Goal: Navigation & Orientation: Find specific page/section

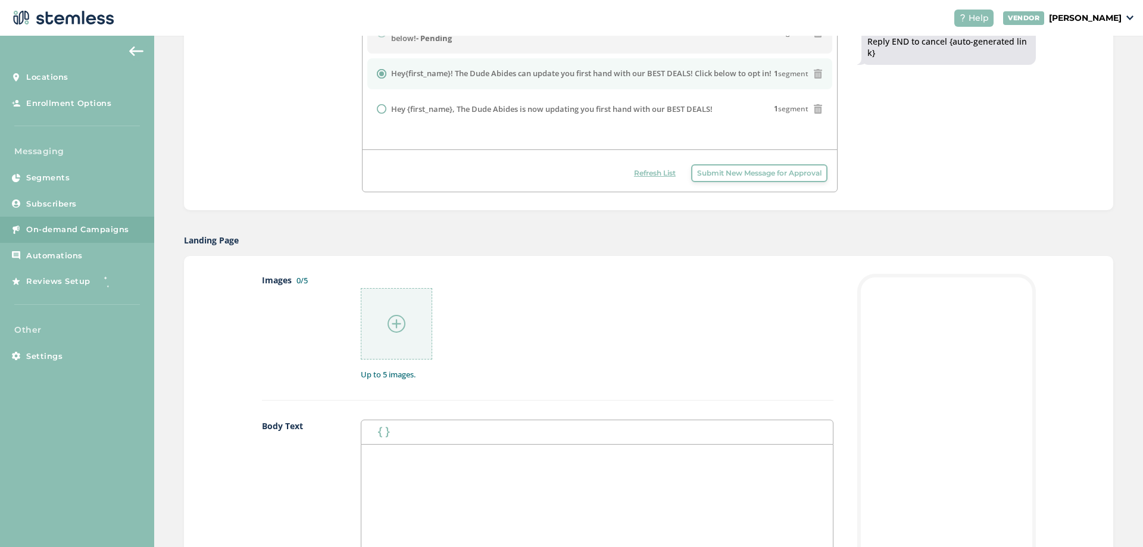
scroll to position [298, 0]
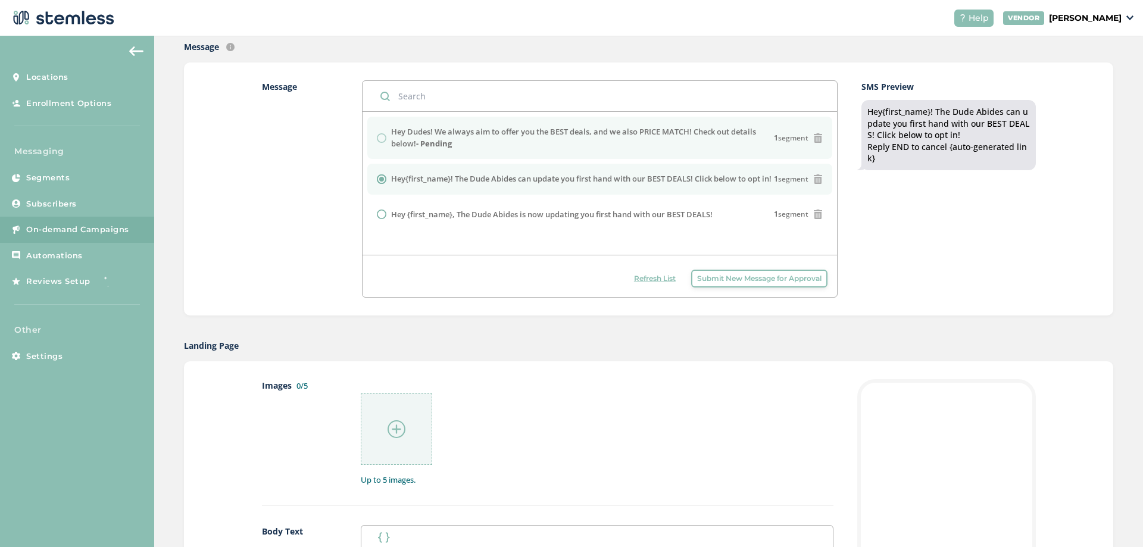
click at [565, 142] on label "Hey Dudes! We always aim to offer you the BEST deals, and we also PRICE MATCH! …" at bounding box center [582, 137] width 383 height 23
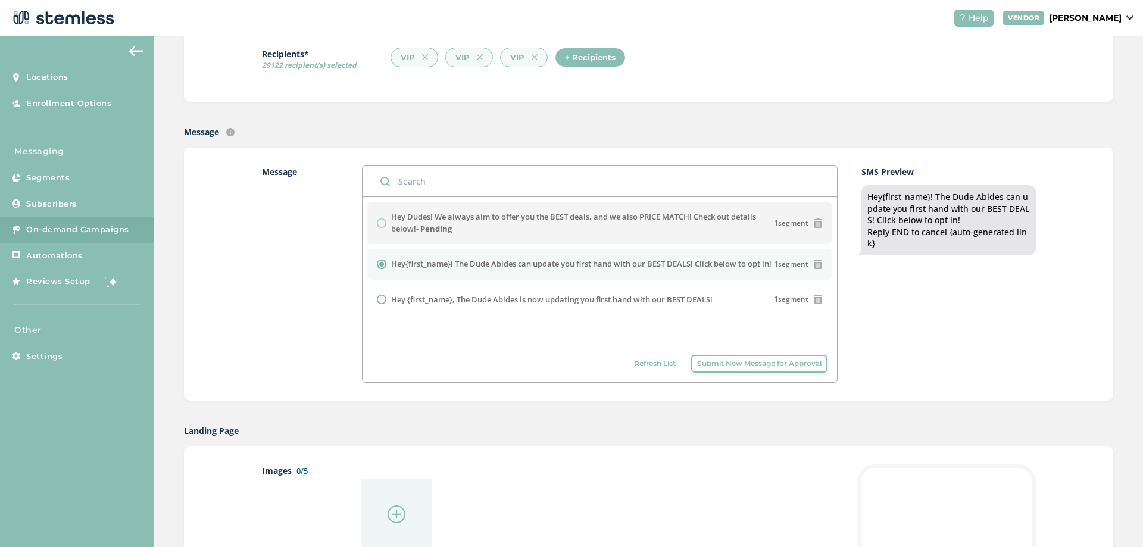
scroll to position [60, 0]
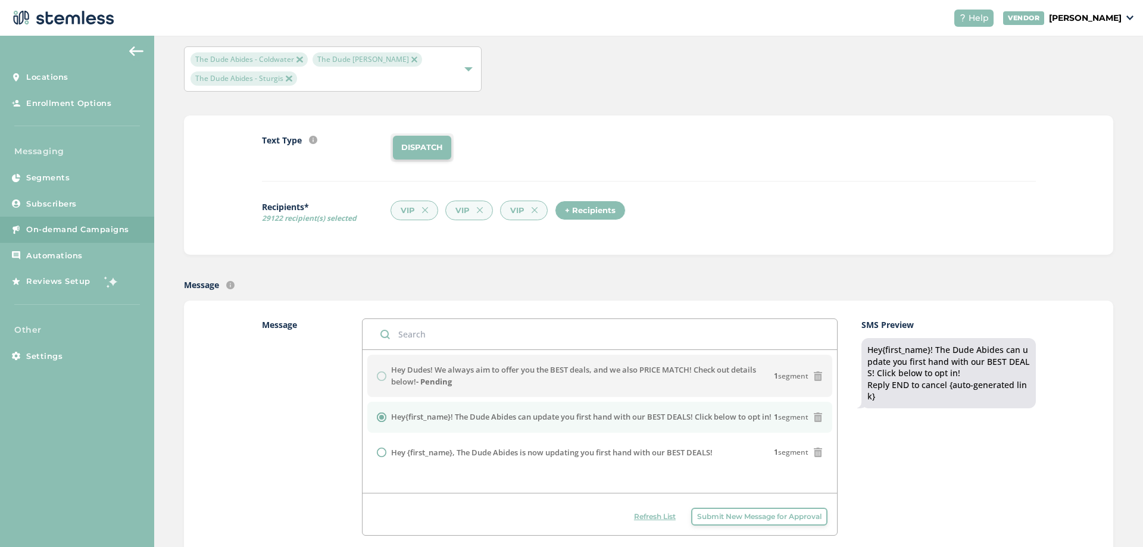
click at [662, 519] on span "Refresh List" at bounding box center [655, 517] width 42 height 11
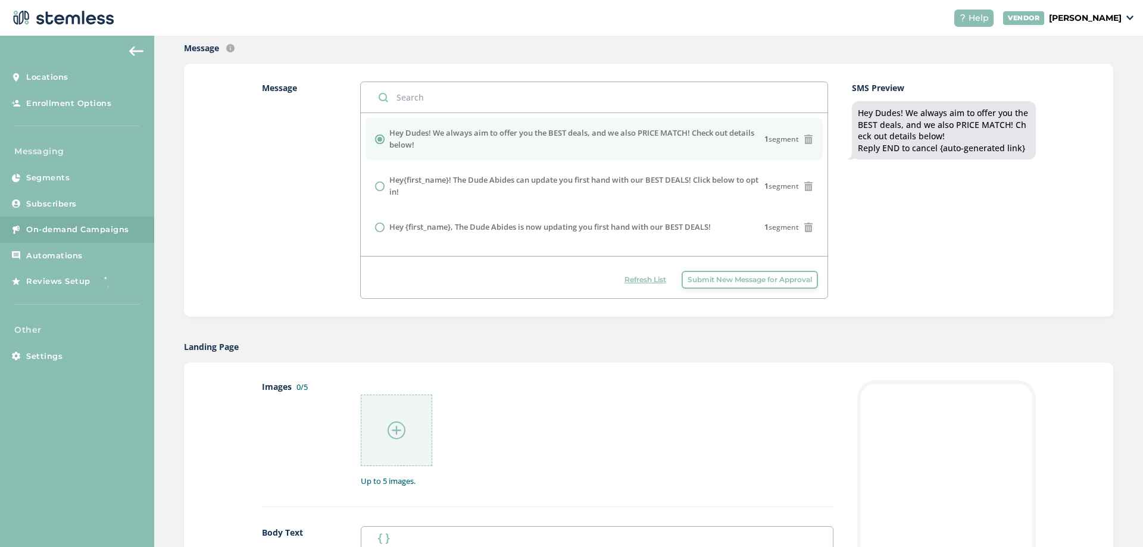
scroll to position [298, 0]
click at [403, 417] on div at bounding box center [396, 429] width 71 height 71
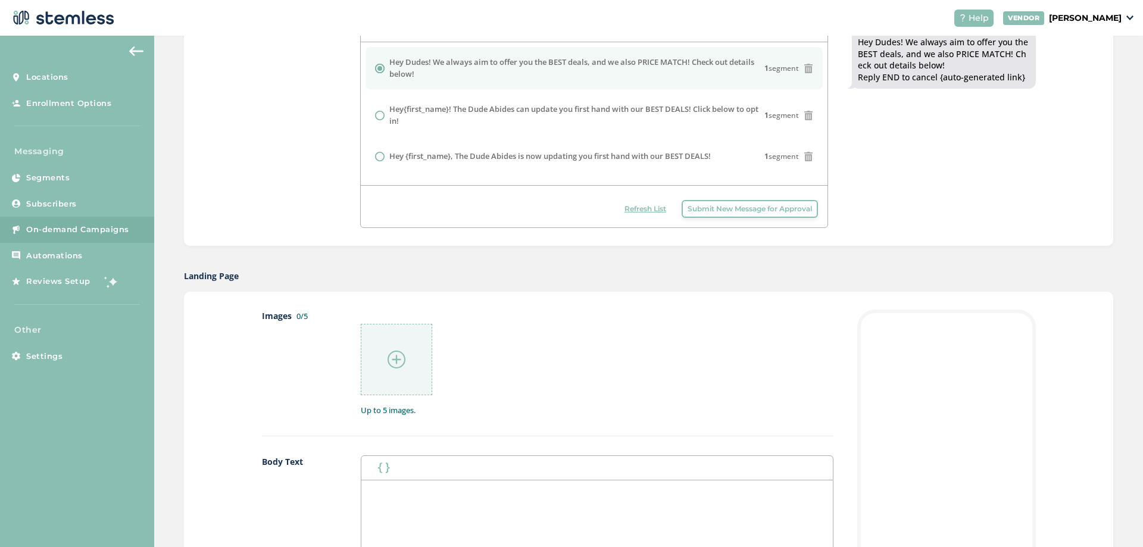
scroll to position [476, 0]
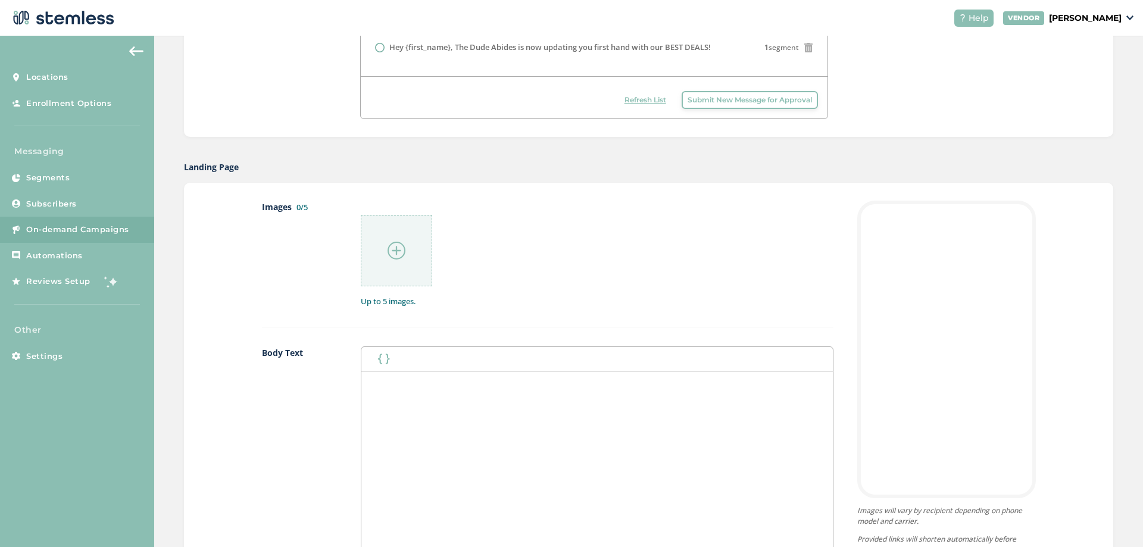
click at [430, 376] on div at bounding box center [596, 491] width 471 height 238
click at [385, 353] on button "button" at bounding box center [383, 359] width 17 height 14
click at [406, 388] on li "First Name" at bounding box center [411, 384] width 70 height 22
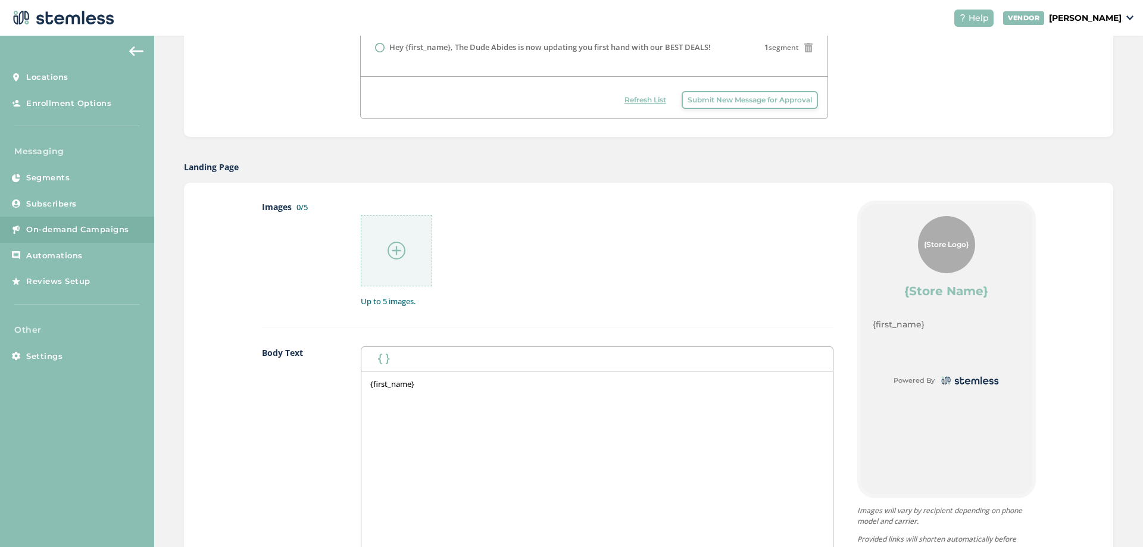
click at [445, 411] on div "{first_name}" at bounding box center [596, 491] width 471 height 238
click at [439, 388] on p "{first_name}" at bounding box center [596, 384] width 453 height 11
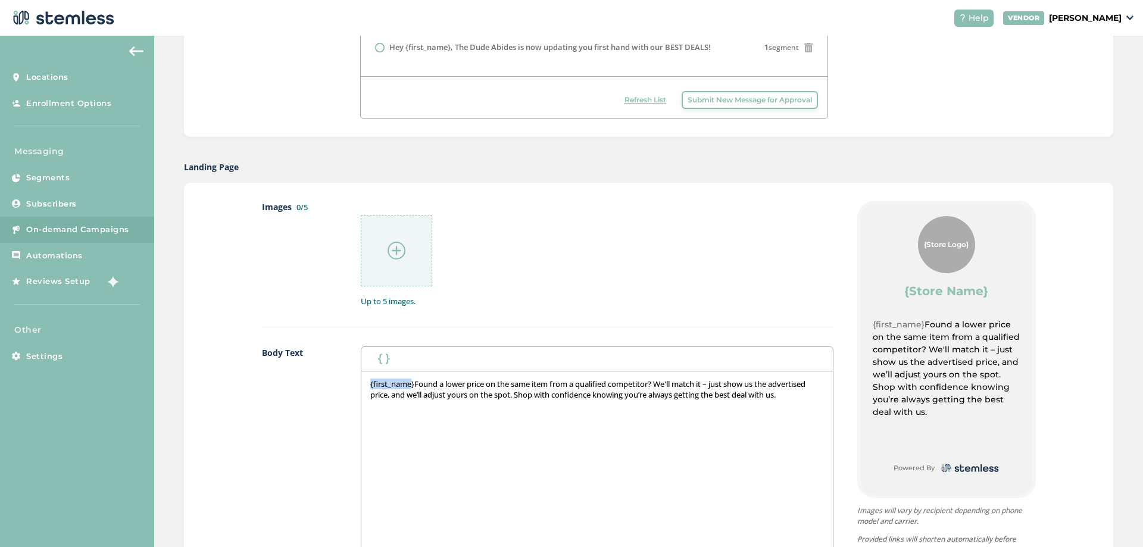
drag, startPoint x: 410, startPoint y: 386, endPoint x: 345, endPoint y: 386, distance: 64.3
click at [345, 386] on div "Body Text First Name Last Name {first_name} Found a lower price on the same ite…" at bounding box center [548, 488] width 572 height 283
click at [797, 410] on div "Found a lower price on the same item from a qualified competitor? We'll match i…" at bounding box center [596, 491] width 471 height 238
click at [506, 386] on span "Found a lower price on the same item from a qualified competitor? We'll match i…" at bounding box center [593, 389] width 446 height 21
click at [489, 384] on span "Found a lower price on the same item from a qualified competitor? We'll match i…" at bounding box center [593, 389] width 446 height 21
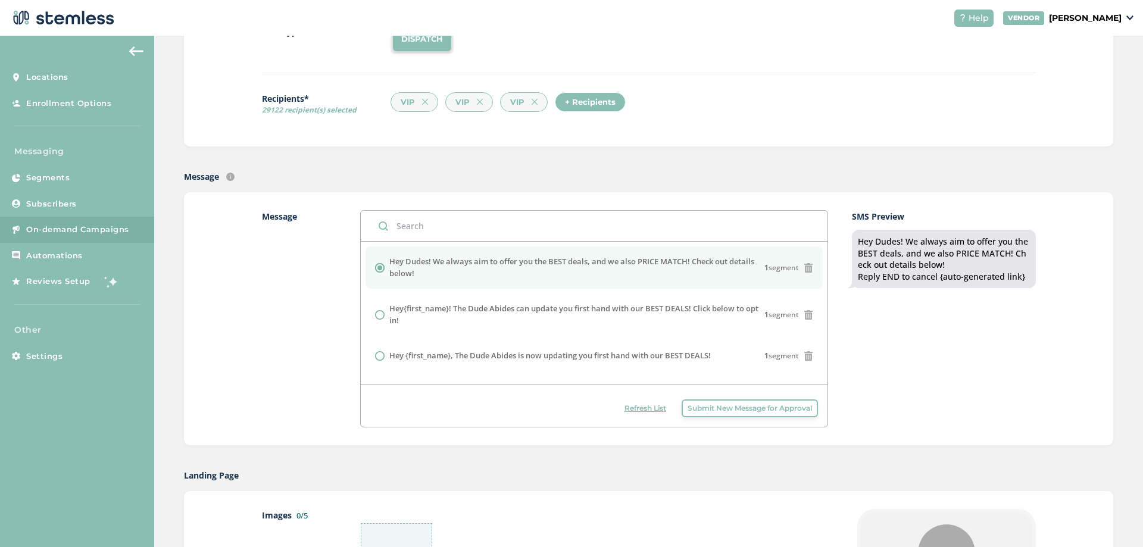
scroll to position [60, 0]
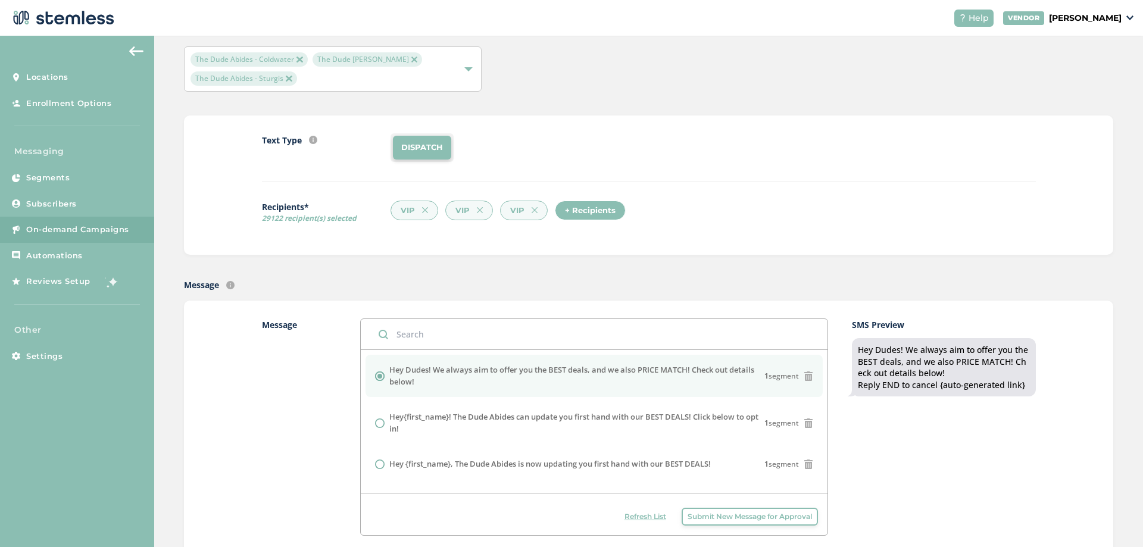
click at [1061, 15] on p "[PERSON_NAME]" at bounding box center [1085, 18] width 73 height 13
click at [1077, 64] on link "Profile" at bounding box center [1091, 64] width 58 height 12
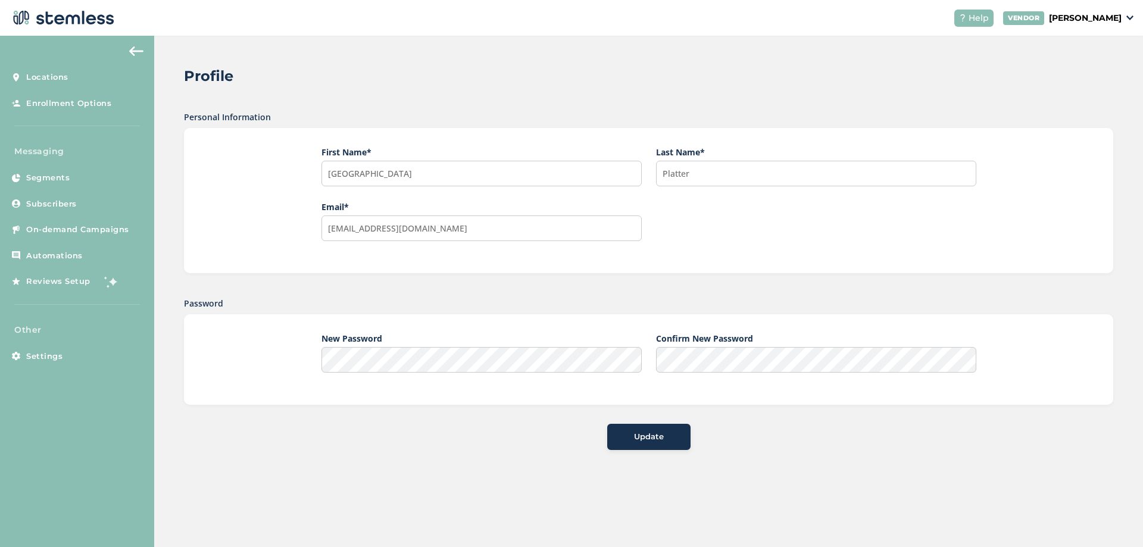
click at [137, 56] on img at bounding box center [136, 51] width 14 height 10
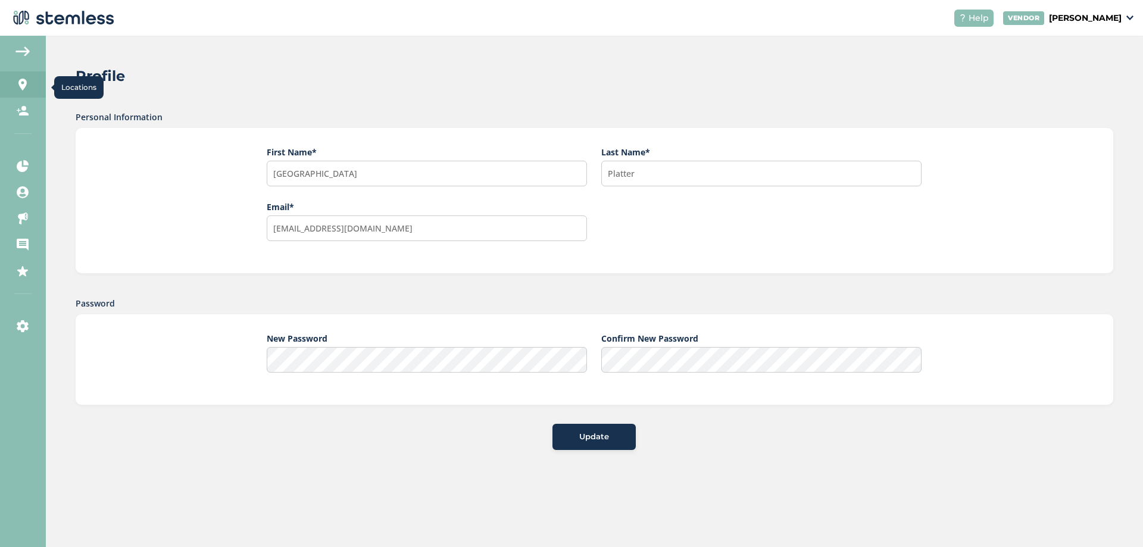
click at [11, 77] on link "Locations" at bounding box center [23, 84] width 46 height 26
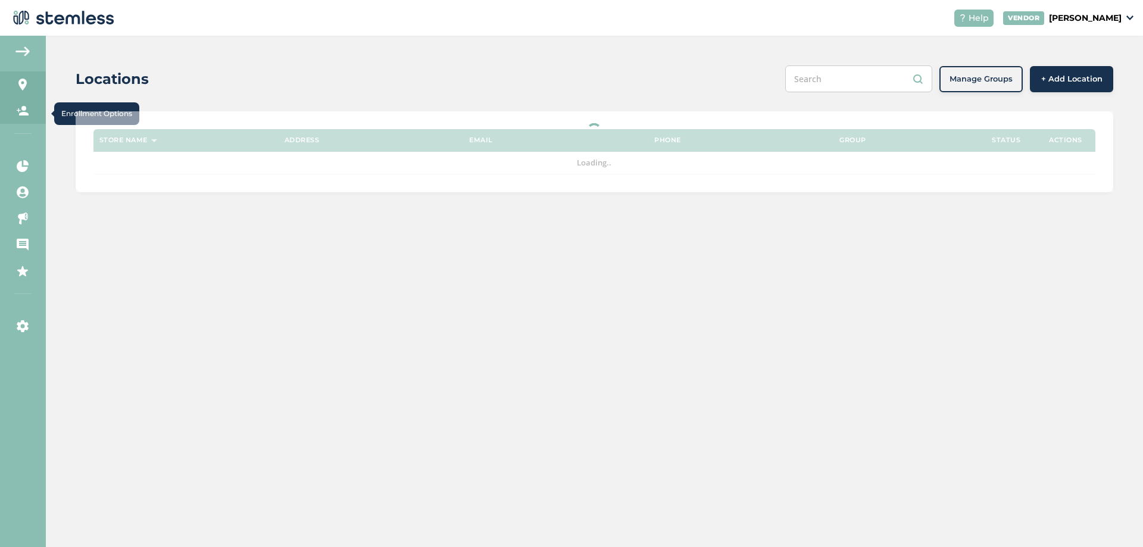
click at [19, 110] on icon at bounding box center [23, 111] width 12 height 12
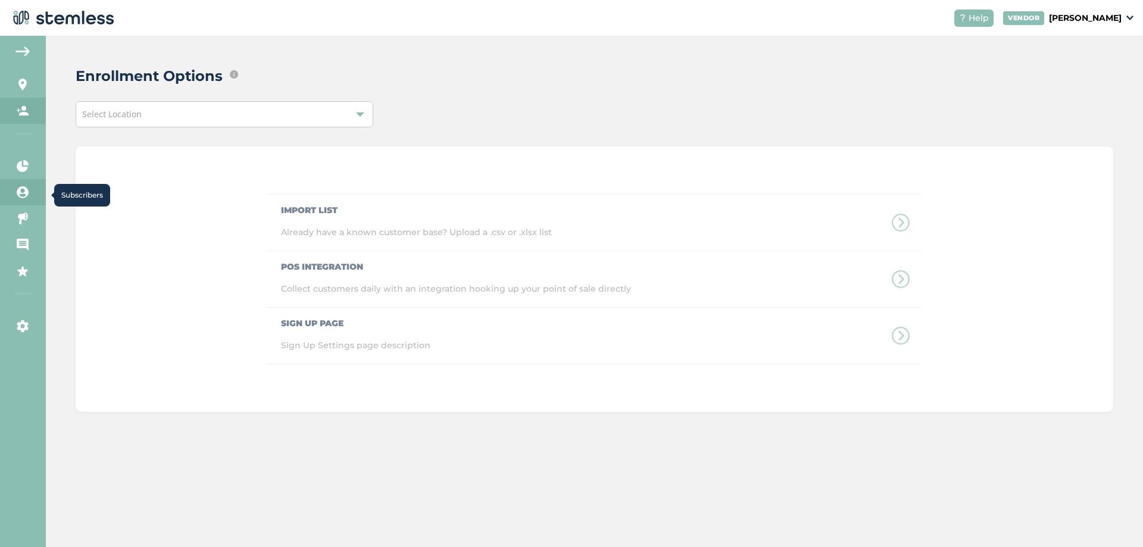
click at [43, 194] on link "Subscribers" at bounding box center [23, 192] width 46 height 26
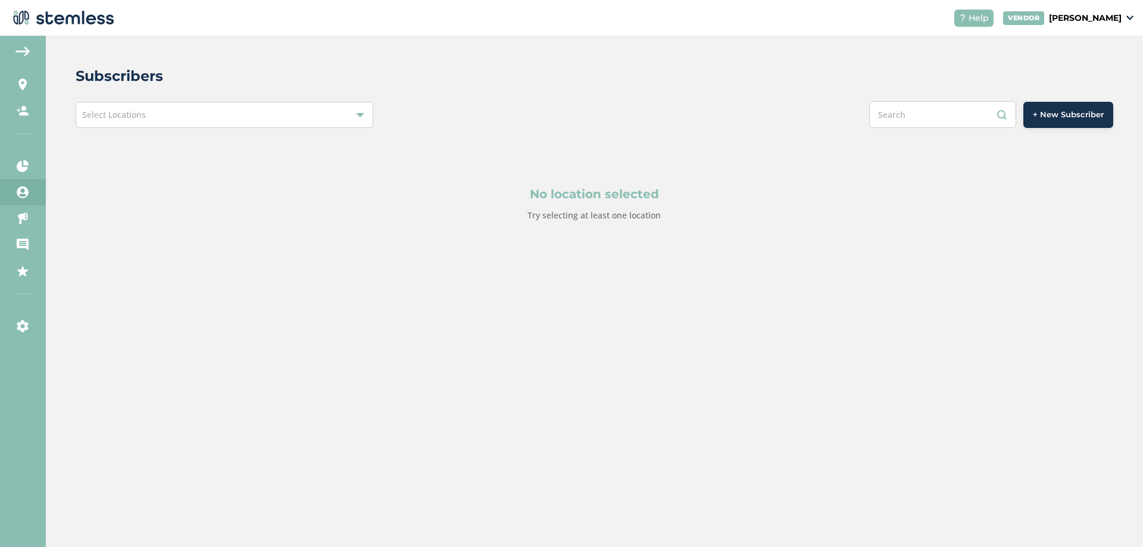
click at [4, 57] on aside "Locations Enrollment Options Messaging Segments Subscribers On-demand Campaigns…" at bounding box center [23, 292] width 46 height 512
click at [39, 16] on img at bounding box center [62, 18] width 105 height 24
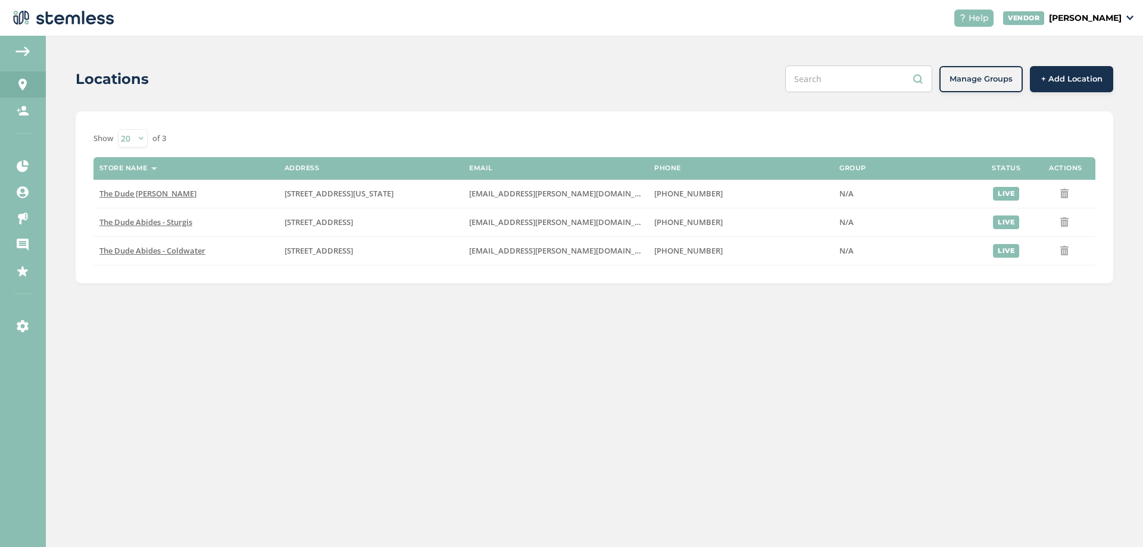
click at [1078, 23] on p "[PERSON_NAME]" at bounding box center [1085, 18] width 73 height 13
click at [1003, 120] on div "Show 20 50 100 of 3 Store name Address Email Phone Group Status Actions [GEOGRA…" at bounding box center [595, 197] width 1038 height 172
click at [18, 321] on icon at bounding box center [23, 326] width 12 height 12
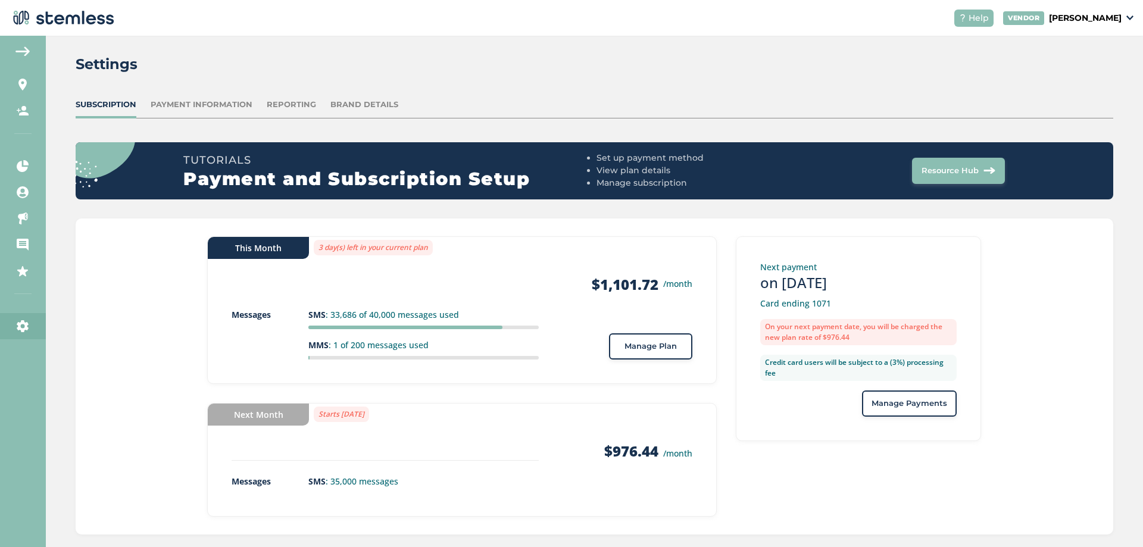
scroll to position [29, 0]
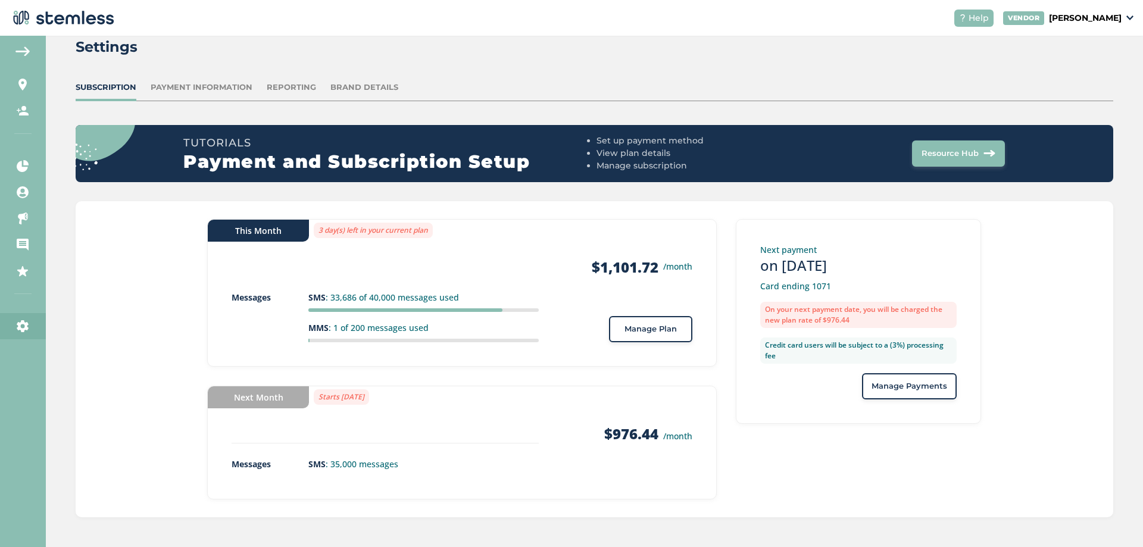
click at [85, 257] on div "This Month 3 day(s) left in your current plan Products $1,101.72 /month Message…" at bounding box center [595, 359] width 1038 height 316
